Goal: Check status: Check status

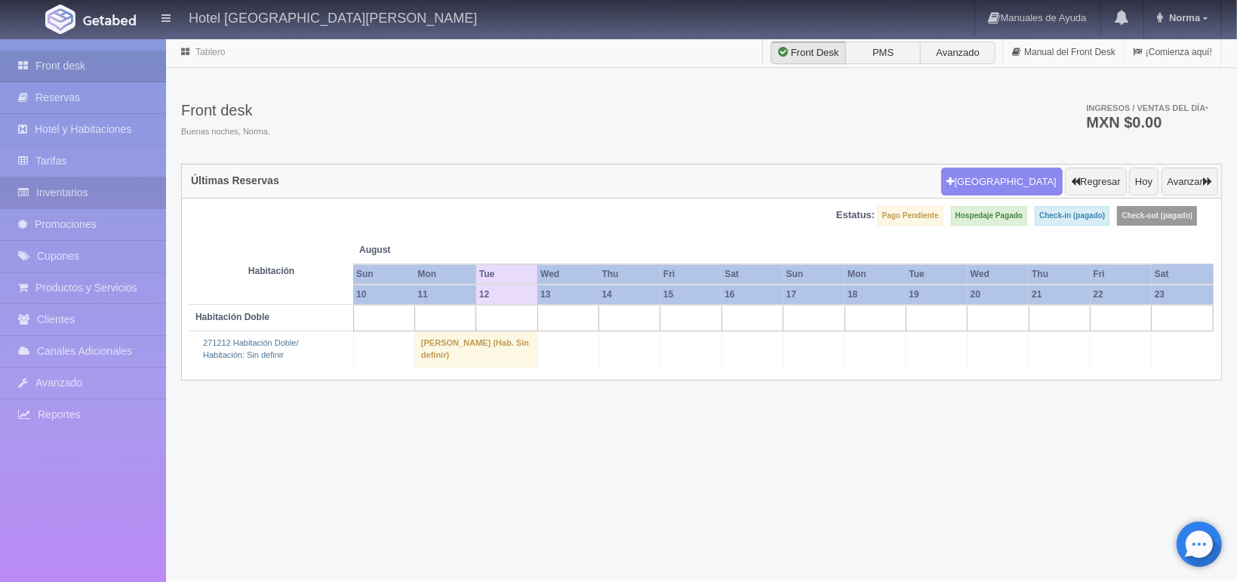
click at [70, 189] on link "Inventarios" at bounding box center [83, 192] width 166 height 31
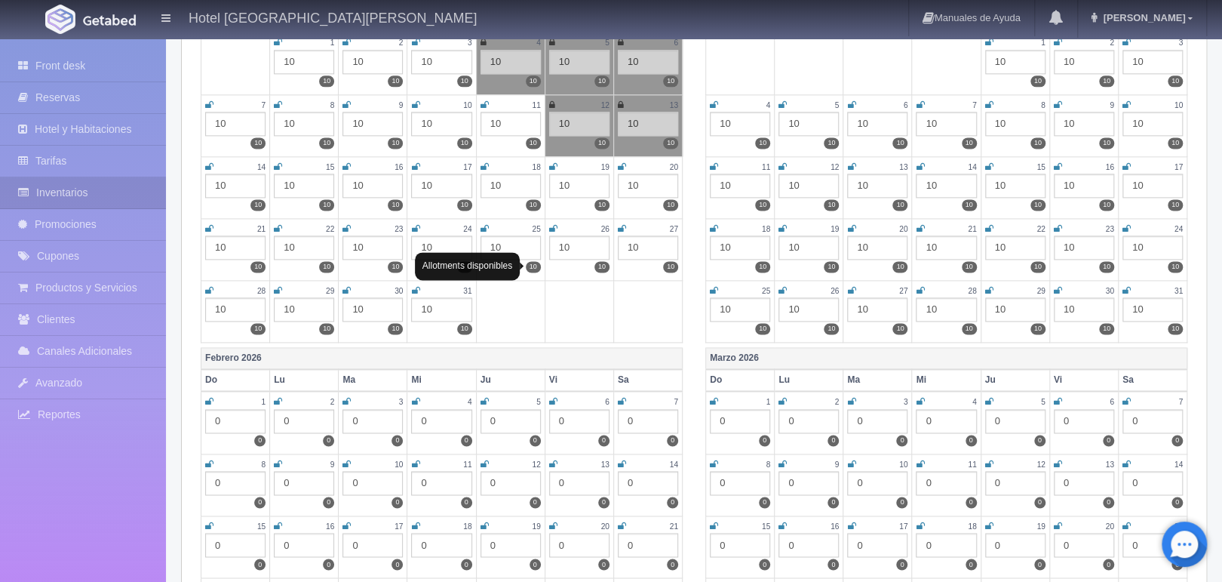
scroll to position [1006, 0]
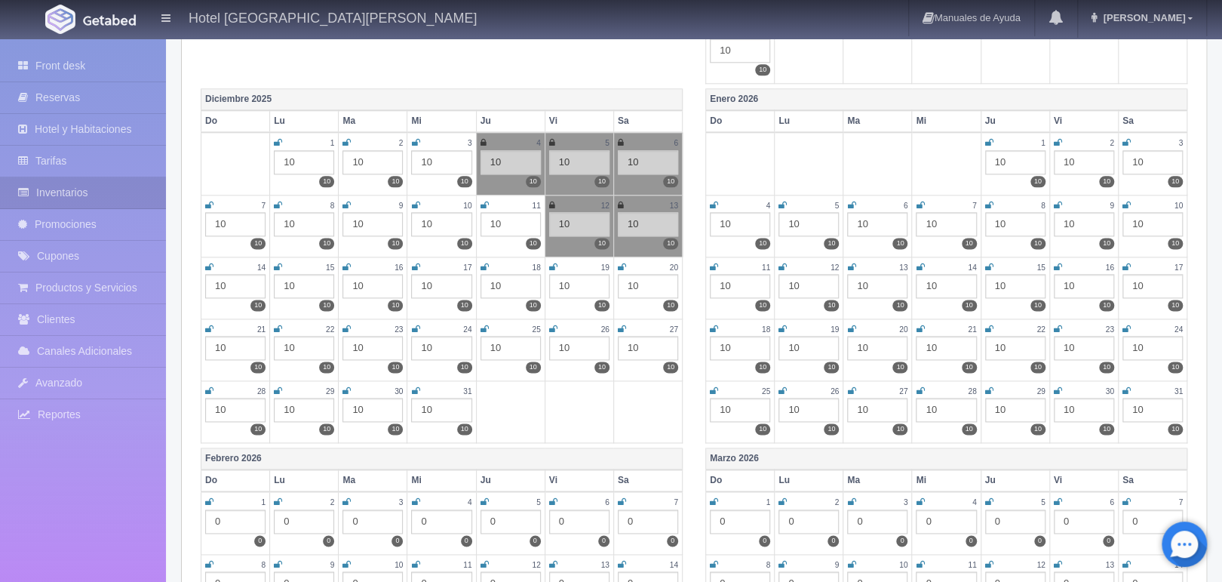
click at [549, 263] on icon at bounding box center [553, 267] width 8 height 9
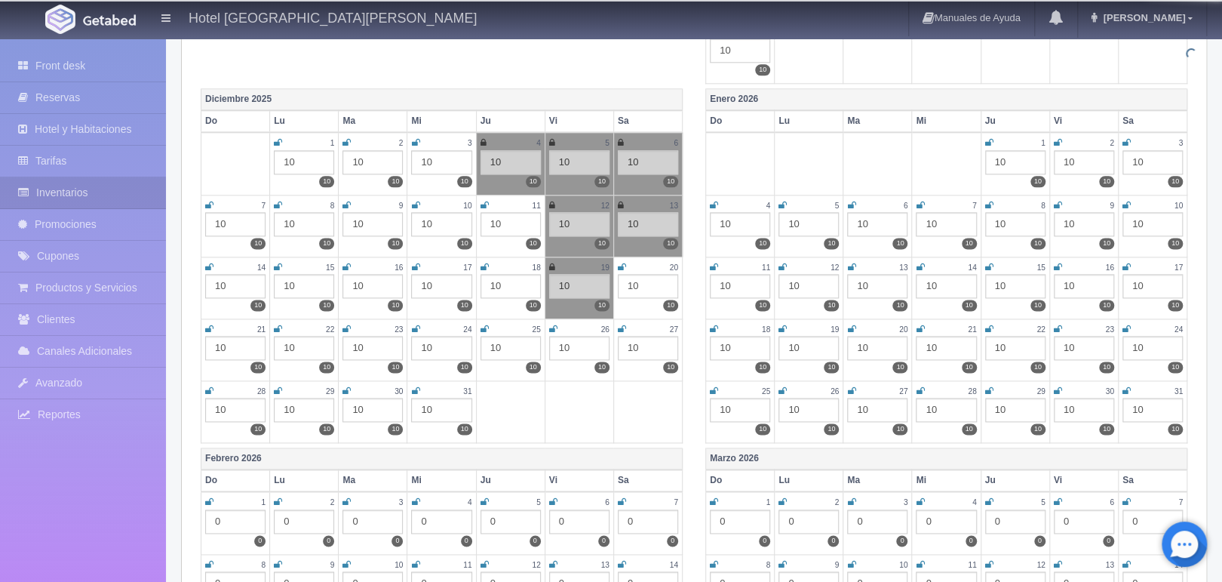
click at [619, 263] on icon at bounding box center [622, 267] width 8 height 9
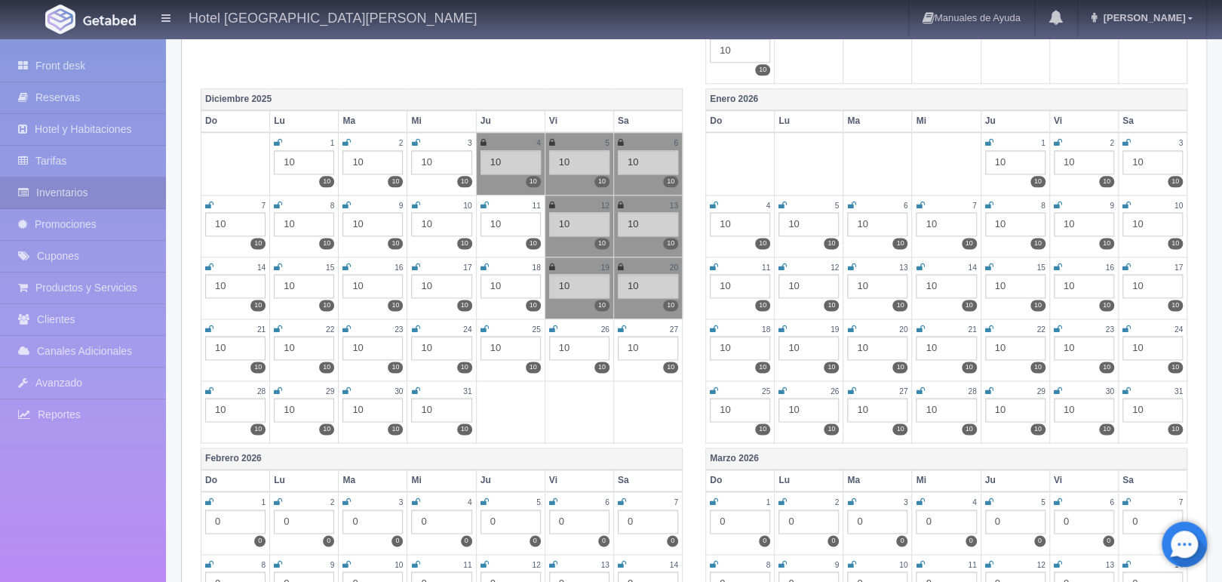
click at [346, 386] on icon at bounding box center [347, 390] width 8 height 9
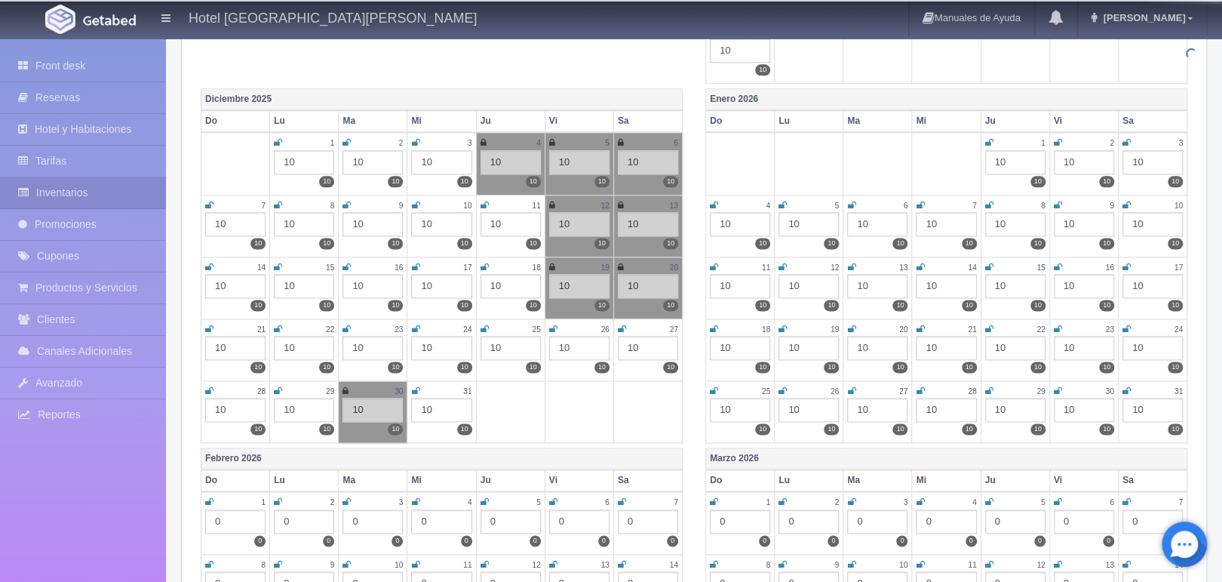
click at [416, 386] on icon at bounding box center [415, 390] width 8 height 9
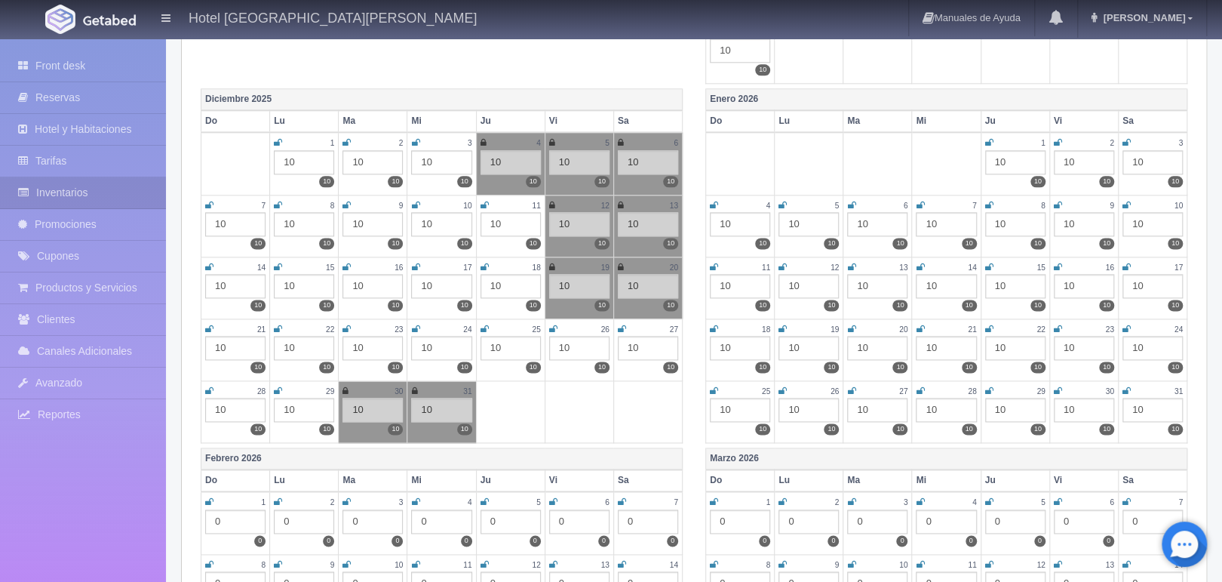
click at [1058, 138] on icon at bounding box center [1058, 142] width 8 height 9
click at [1123, 139] on icon at bounding box center [1127, 142] width 8 height 9
